Goal: Use online tool/utility: Utilize a website feature to perform a specific function

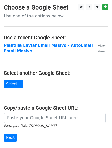
scroll to position [62, 0]
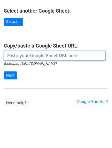
click at [25, 55] on input "url" at bounding box center [55, 56] width 102 height 10
paste input "[URL][DOMAIN_NAME]"
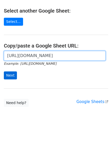
type input "[URL][DOMAIN_NAME]"
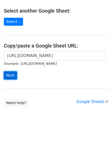
click at [11, 74] on input "Next" at bounding box center [10, 75] width 13 height 8
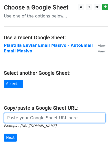
click at [41, 120] on input "url" at bounding box center [55, 118] width 102 height 10
paste input "[URL][DOMAIN_NAME]"
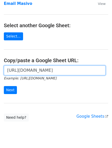
scroll to position [62, 0]
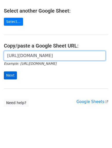
type input "[URL][DOMAIN_NAME]"
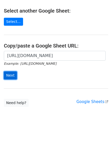
click at [13, 74] on input "Next" at bounding box center [10, 75] width 13 height 8
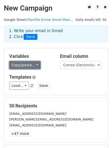
click at [18, 65] on link "Copy/paste..." at bounding box center [24, 65] width 31 height 8
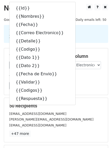
click at [80, 98] on div "50 Recipients rosasanmiguel@vidusa.com alfonsolanda@vidusa.com edelisagonzalez@…" at bounding box center [56, 120] width 104 height 44
